Goal: Information Seeking & Learning: Learn about a topic

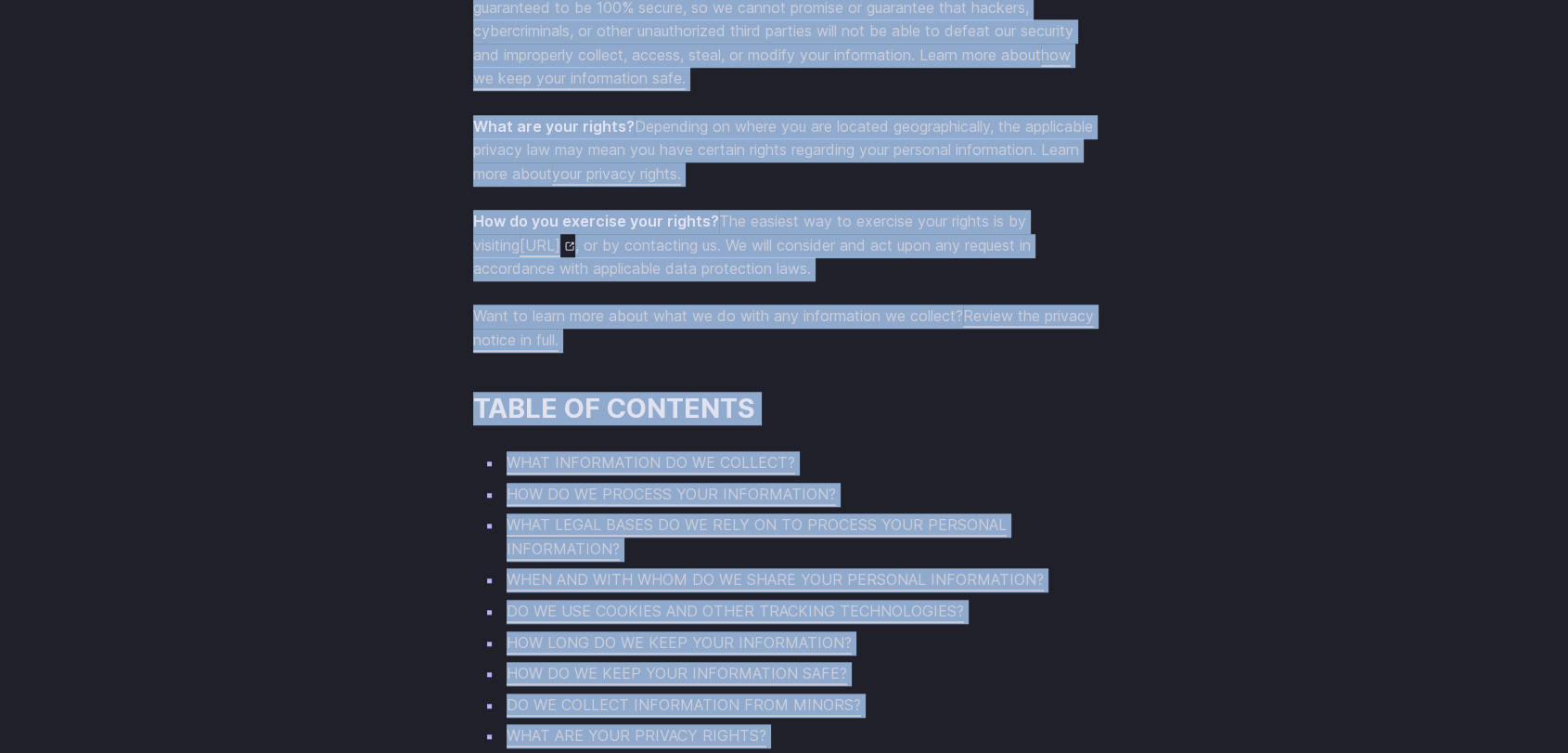
scroll to position [1495, 0]
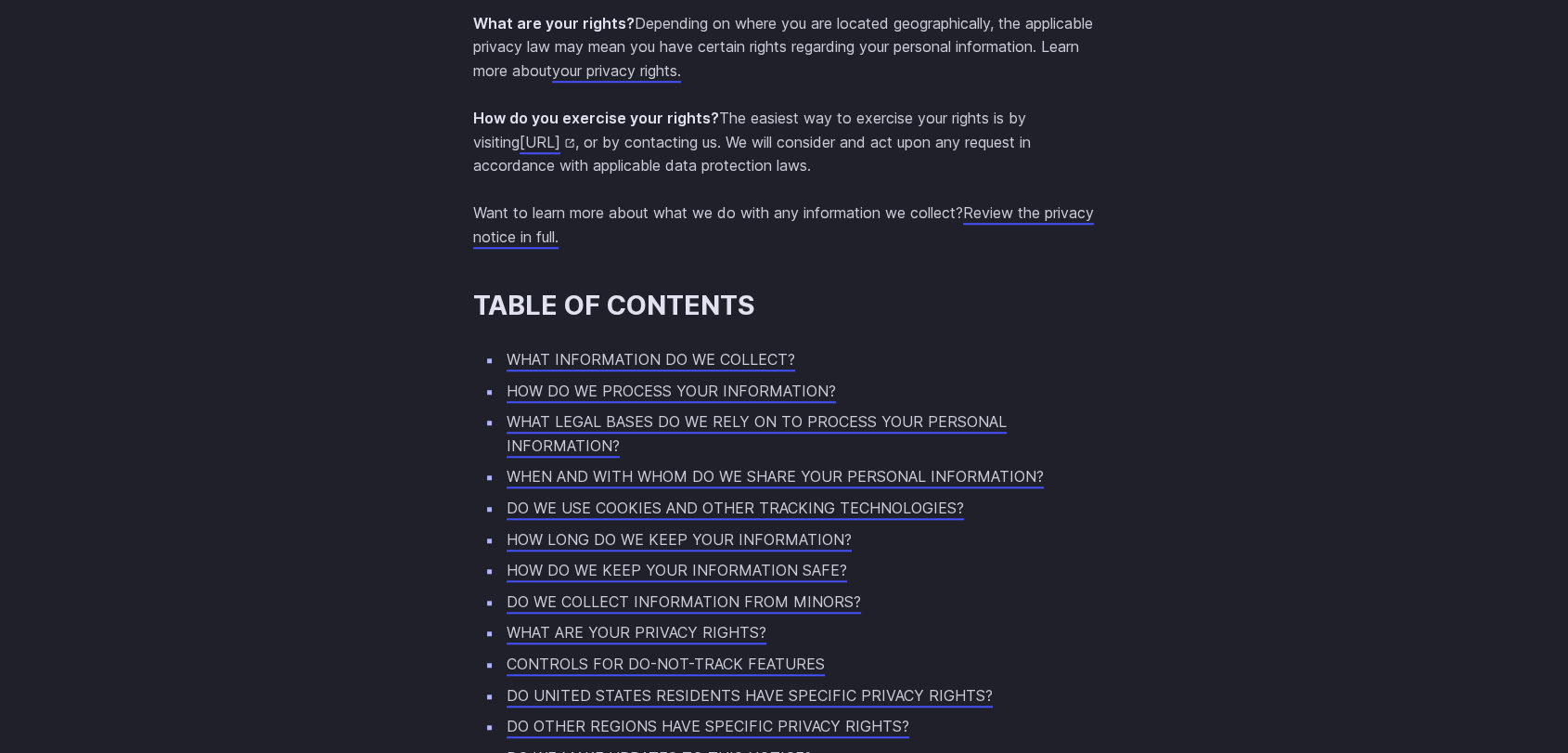
scroll to position [18102, 0]
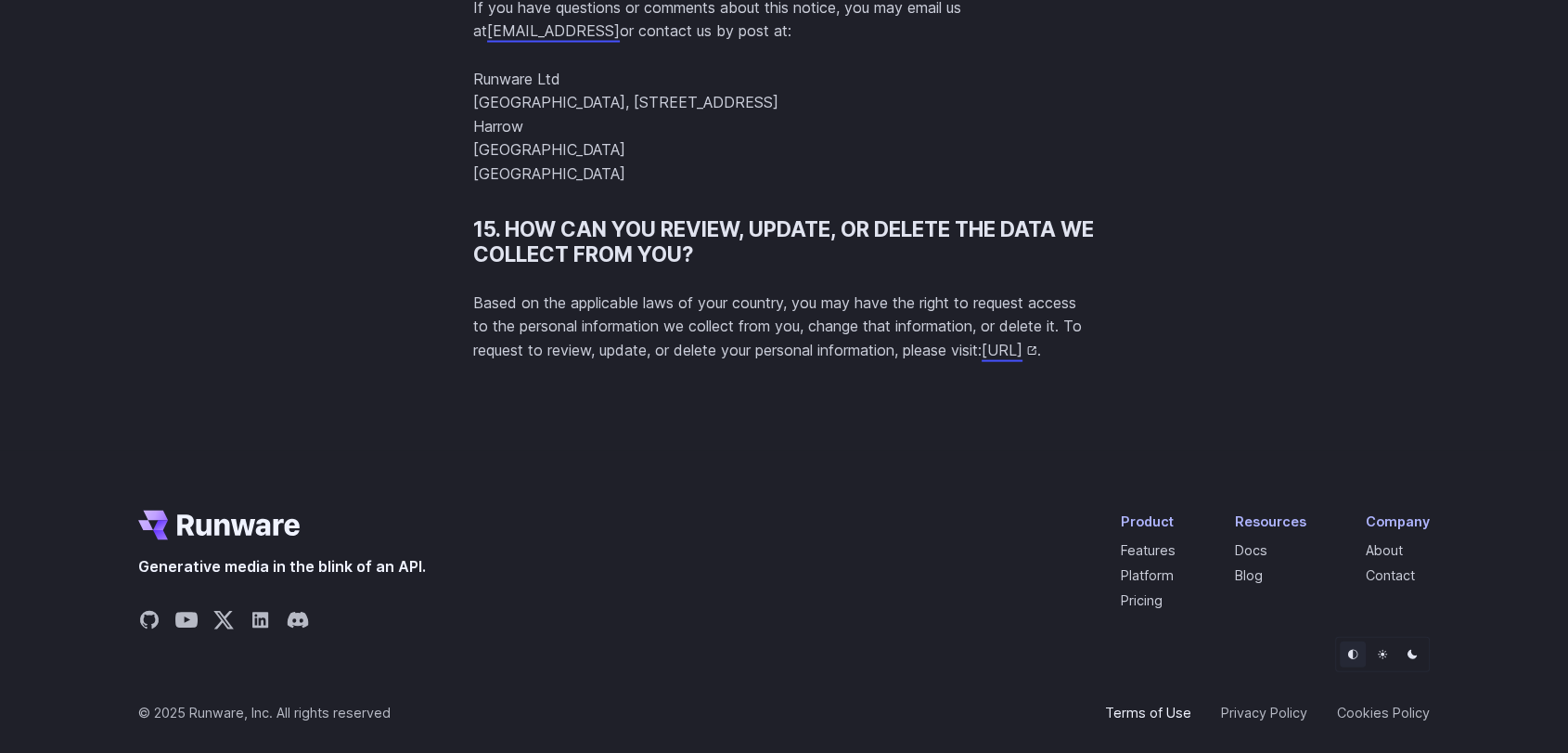
click at [1176, 676] on link "Terms of Use" at bounding box center [1149, 713] width 86 height 22
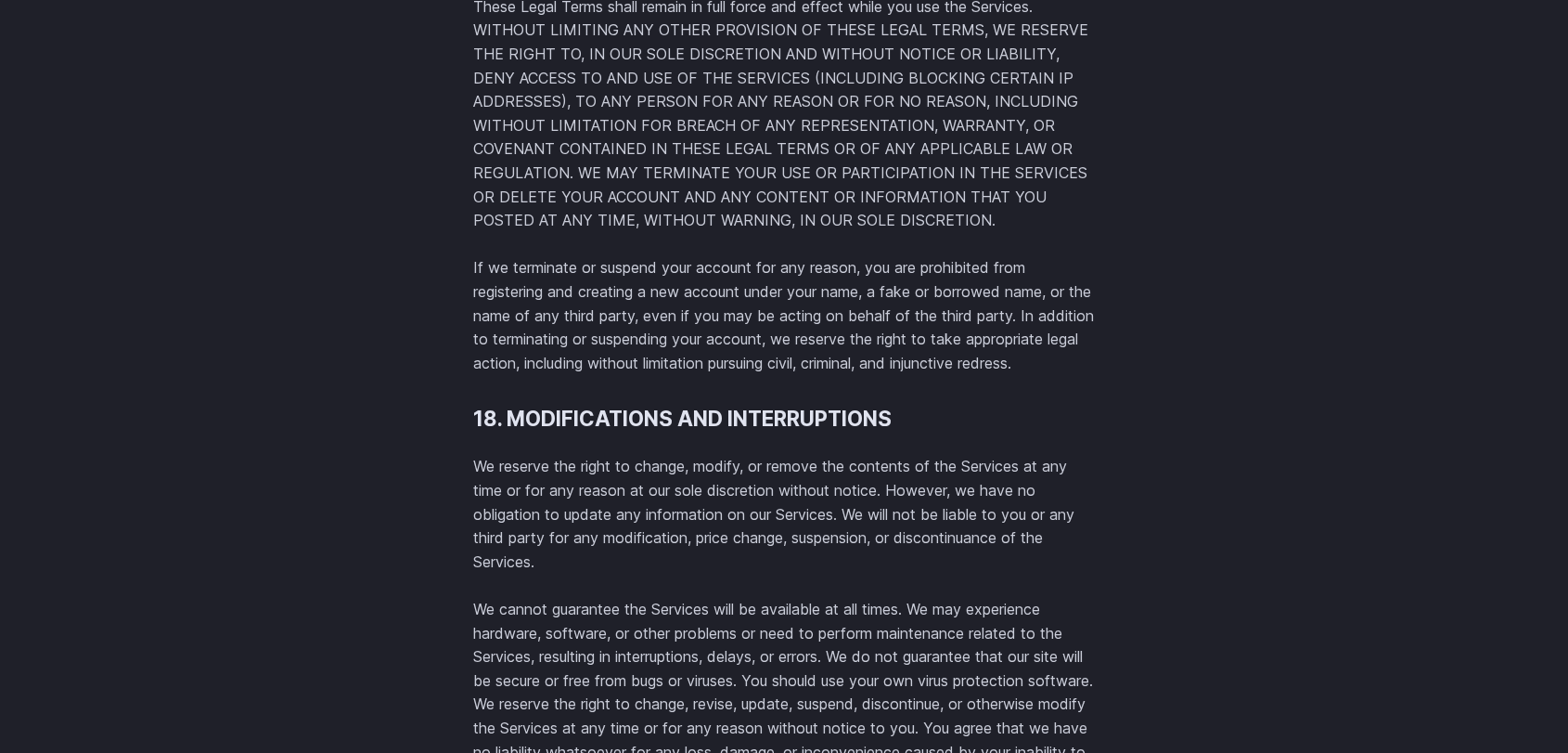
scroll to position [22735, 0]
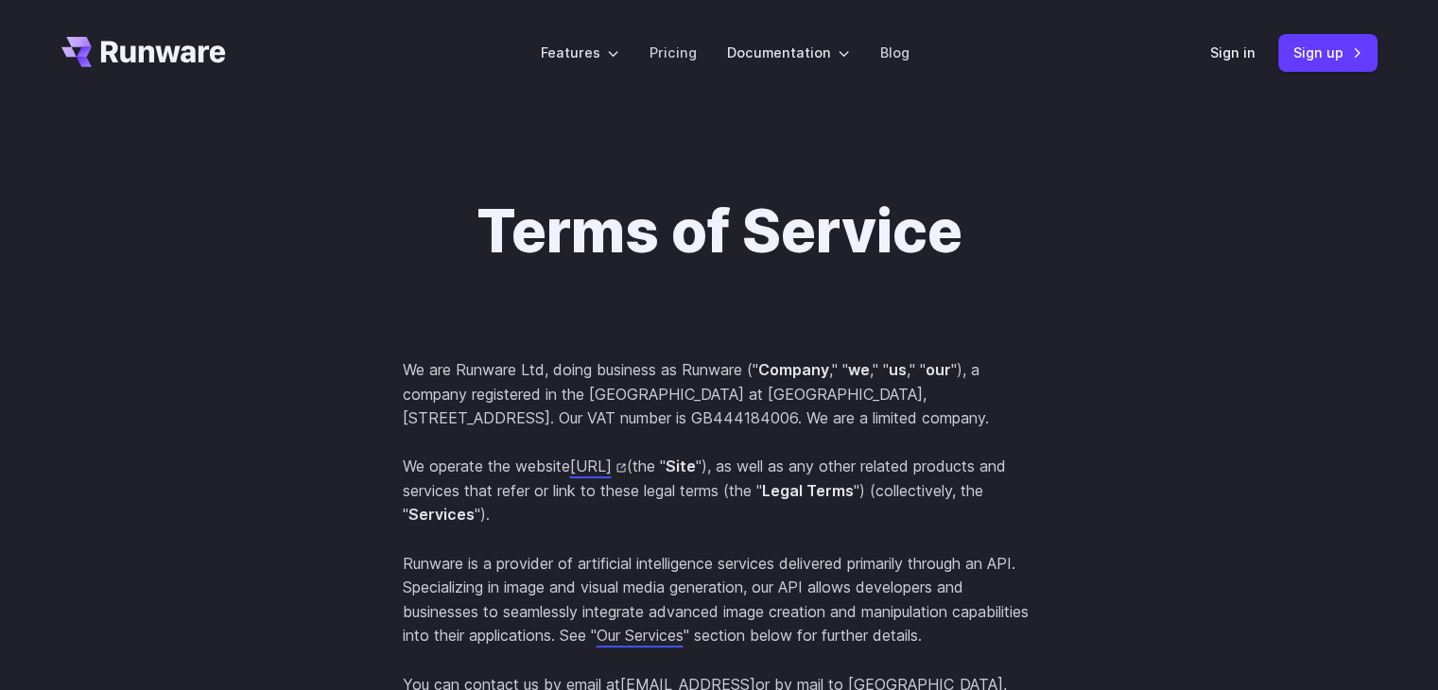
scroll to position [4075, 0]
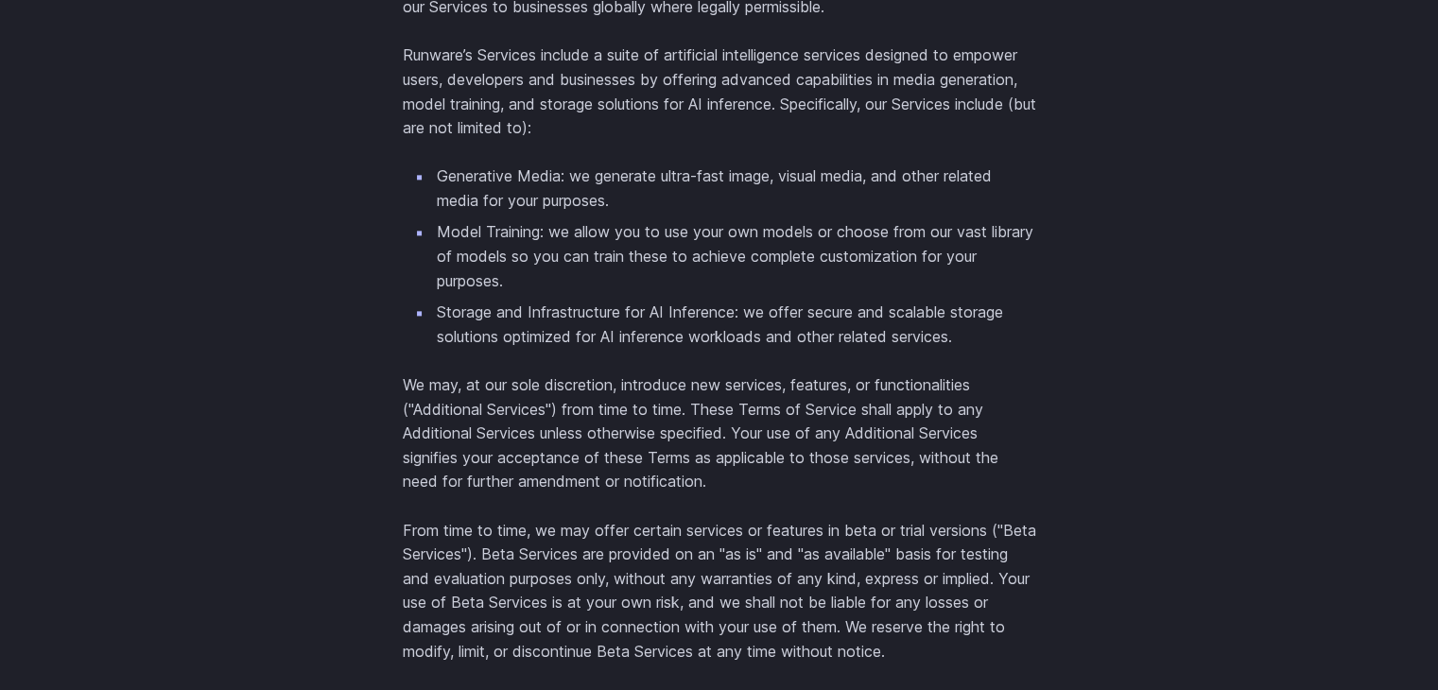
click at [707, 96] on p "Runware’s Services include a suite of artificial intelligence services designed…" at bounding box center [719, 91] width 633 height 96
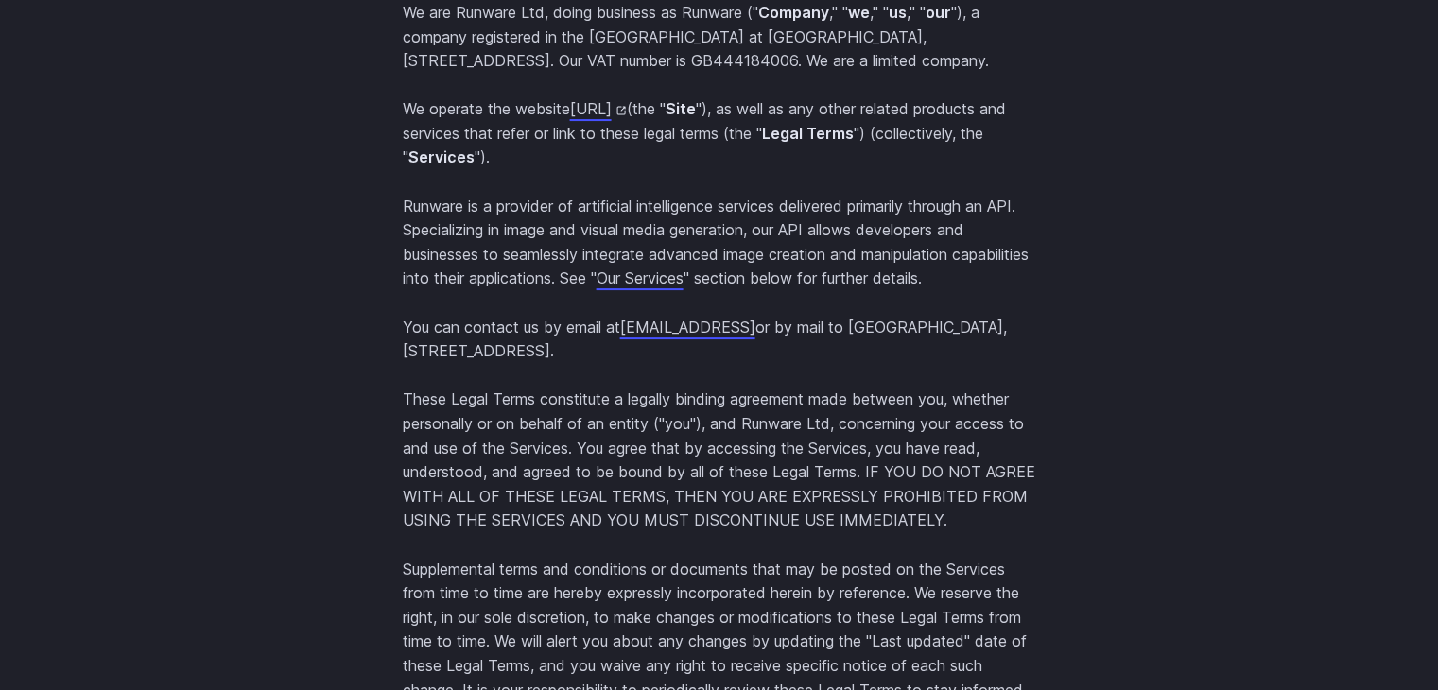
scroll to position [0, 0]
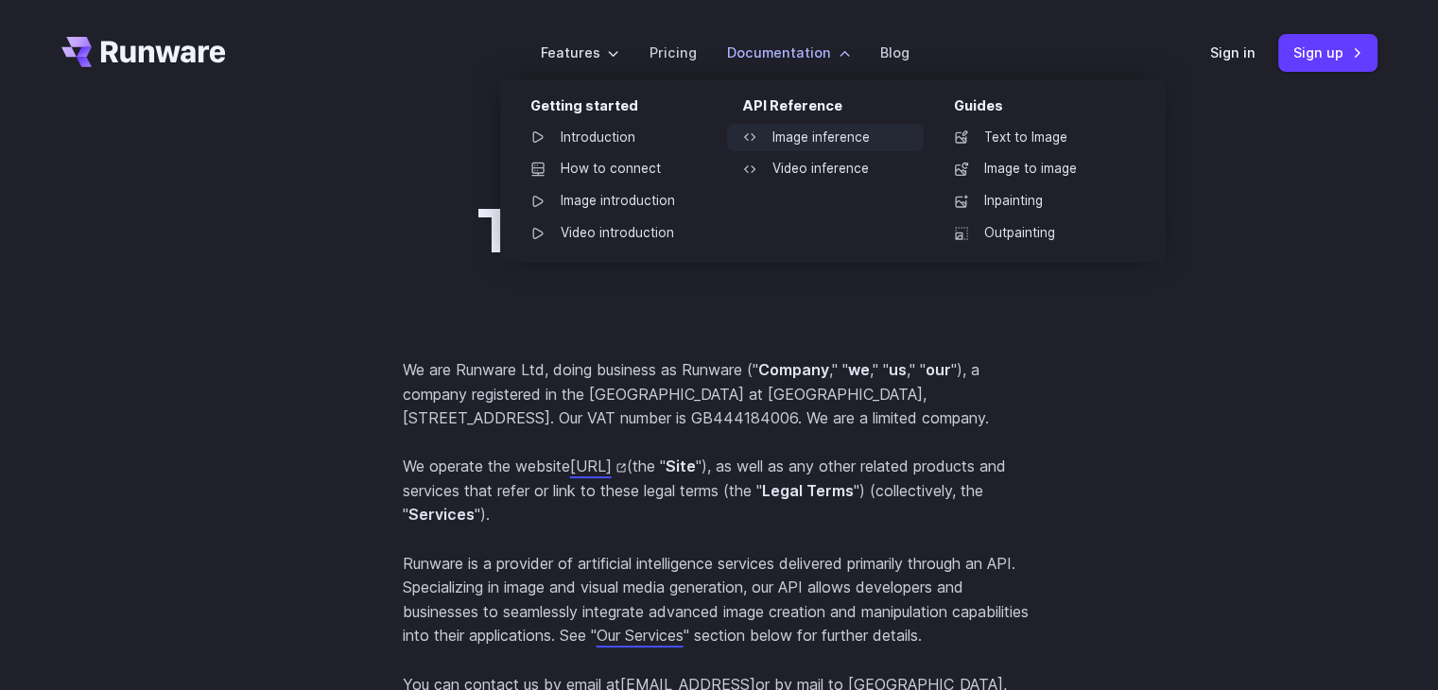
click at [801, 137] on link "Image inference" at bounding box center [825, 138] width 197 height 28
